Goal: Information Seeking & Learning: Learn about a topic

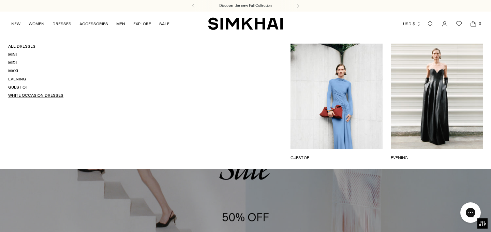
click at [31, 94] on link "White Occasion Dresses" at bounding box center [35, 95] width 55 height 5
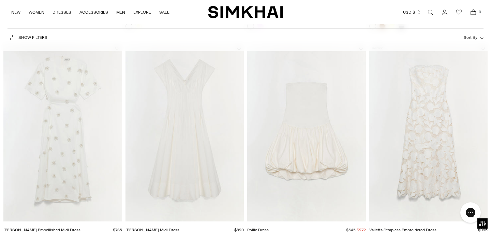
scroll to position [494, 0]
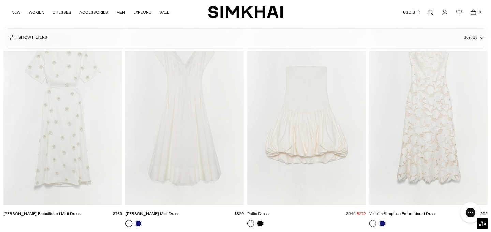
click at [0, 0] on img "Nina Cotton Midi Dress" at bounding box center [0, 0] width 0 height 0
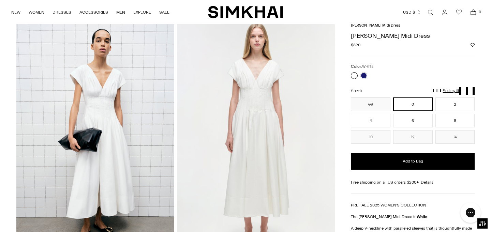
scroll to position [31, 0]
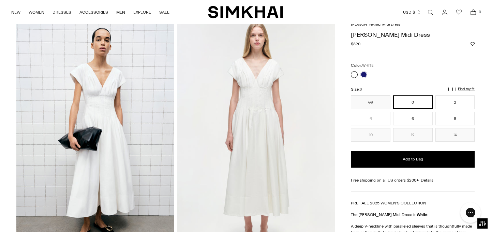
click at [130, 122] on img at bounding box center [95, 137] width 158 height 237
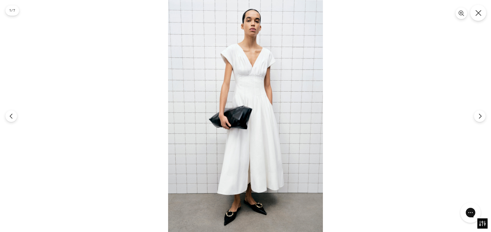
click at [477, 13] on icon "Close" at bounding box center [478, 13] width 6 height 6
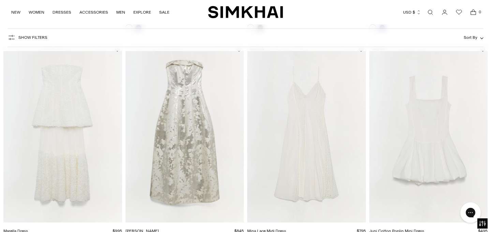
scroll to position [689, 0]
click at [0, 0] on img "Marella Dress" at bounding box center [0, 0] width 0 height 0
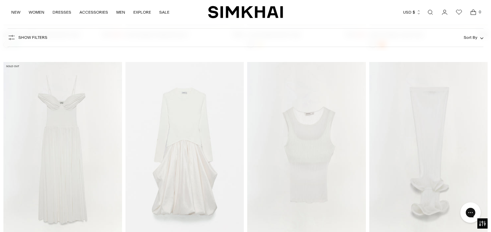
scroll to position [1788, 0]
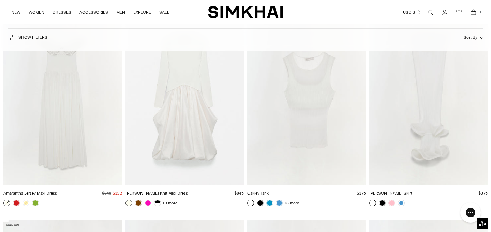
click at [0, 0] on img "Amarantha Jersey Maxi Dress" at bounding box center [0, 0] width 0 height 0
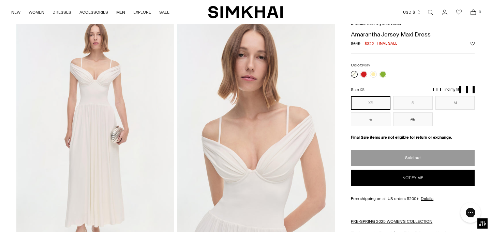
scroll to position [32, 0]
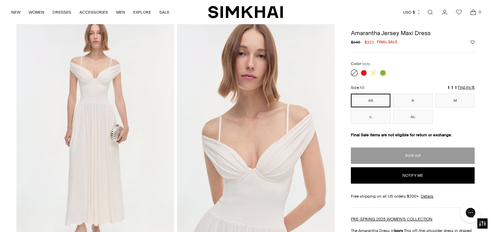
click at [376, 32] on h1 "Amarantha Jersey Maxi Dress" at bounding box center [413, 33] width 124 height 6
copy div "Amarantha Jersey Maxi Dress"
